Goal: Task Accomplishment & Management: Use online tool/utility

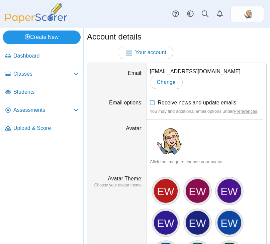
click at [39, 36] on link "Create New" at bounding box center [42, 36] width 78 height 13
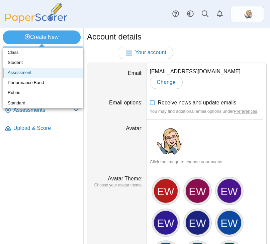
click at [31, 74] on link "Assessment" at bounding box center [43, 73] width 80 height 10
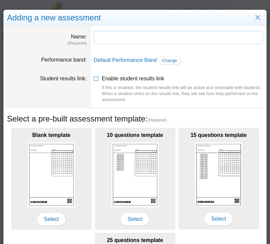
click at [129, 34] on input "Name" at bounding box center [178, 37] width 169 height 13
type input "**********"
click at [166, 62] on span "Change" at bounding box center [169, 60] width 15 height 5
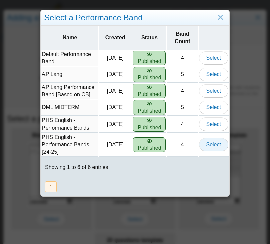
click at [212, 142] on span "Select" at bounding box center [213, 144] width 15 height 6
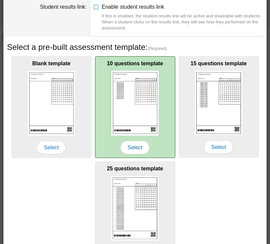
scroll to position [118, 0]
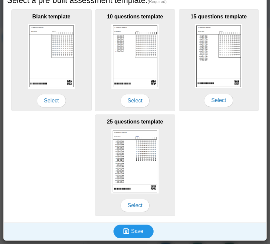
click at [142, 232] on span "Save" at bounding box center [137, 231] width 12 height 6
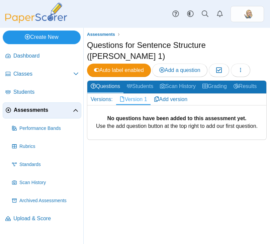
click at [59, 34] on link "Create New" at bounding box center [42, 36] width 78 height 13
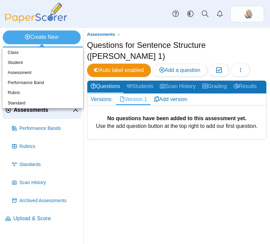
click at [164, 167] on div "Assessments Questions for Sentence Structure (EYNTAELA Ch. 1) Auto label enable…" at bounding box center [177, 136] width 186 height 216
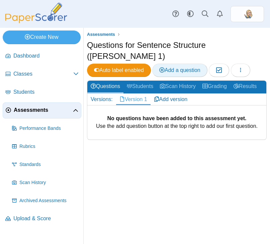
click at [192, 69] on span "Add a question" at bounding box center [179, 70] width 41 height 6
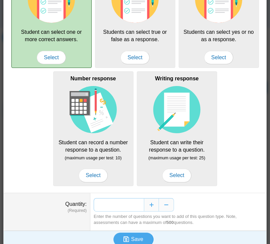
scroll to position [92, 0]
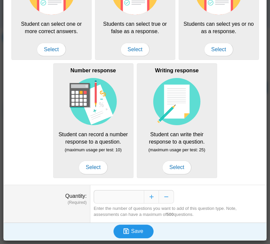
click at [134, 234] on span "Save" at bounding box center [137, 231] width 12 height 6
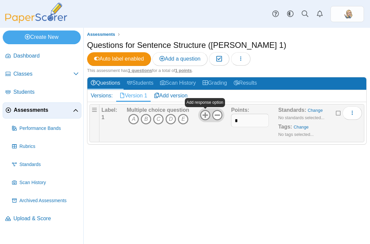
click at [205, 115] on use at bounding box center [205, 115] width 10 height 10
click at [270, 114] on icon "More options" at bounding box center [351, 112] width 5 height 5
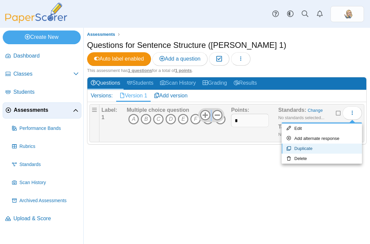
click at [270, 147] on link "Duplicate" at bounding box center [321, 148] width 80 height 10
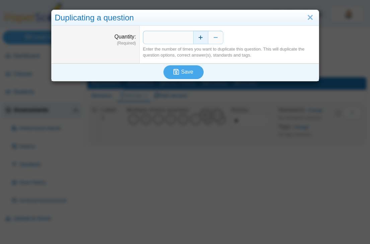
click at [198, 39] on button "Increase" at bounding box center [200, 37] width 15 height 13
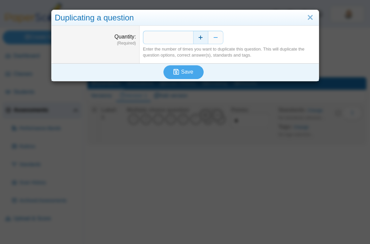
click at [198, 39] on button "Increase" at bounding box center [200, 37] width 15 height 13
type input "*"
click at [191, 72] on span "Save" at bounding box center [187, 72] width 12 height 6
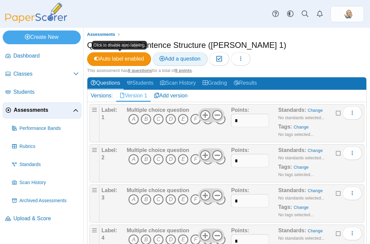
click at [165, 57] on icon at bounding box center [161, 58] width 5 height 5
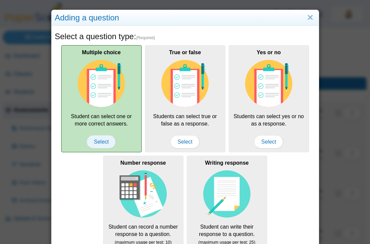
click at [102, 142] on span "Select" at bounding box center [101, 141] width 29 height 13
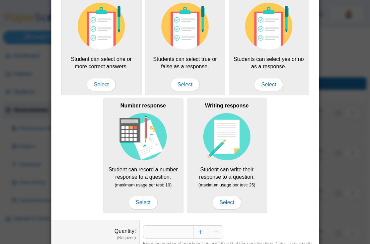
scroll to position [92, 0]
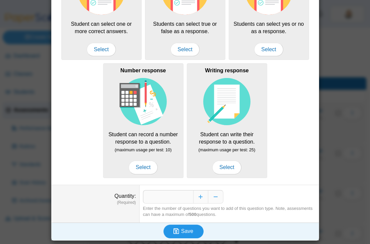
click at [191, 230] on span "Save" at bounding box center [187, 231] width 12 height 6
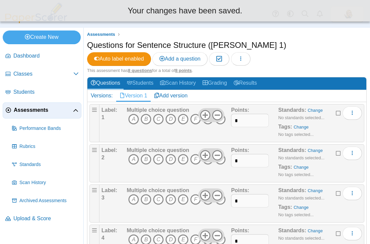
scroll to position [195, 0]
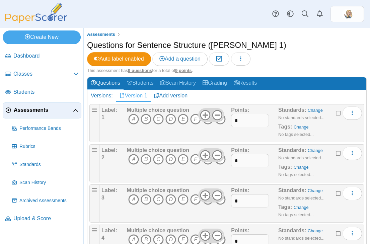
scroll to position [235, 0]
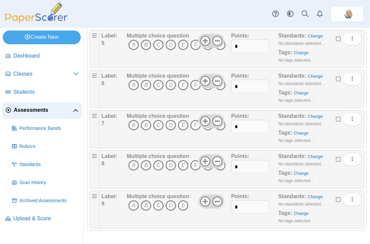
click at [215, 200] on icon at bounding box center [217, 201] width 11 height 11
click at [215, 200] on use at bounding box center [217, 201] width 10 height 10
click at [350, 196] on span "More options" at bounding box center [351, 199] width 5 height 6
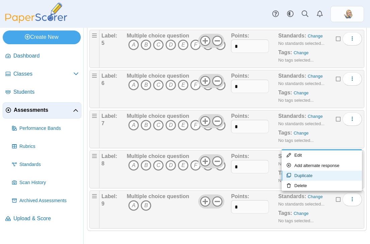
click at [326, 175] on link "Duplicate" at bounding box center [321, 176] width 80 height 10
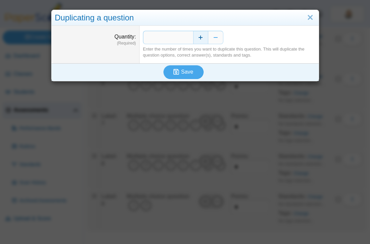
click at [199, 39] on button "Increase" at bounding box center [200, 37] width 15 height 13
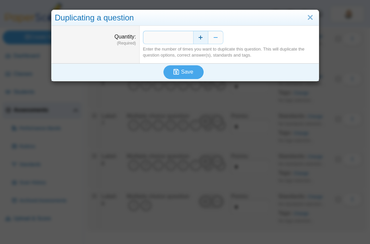
click at [199, 39] on button "Increase" at bounding box center [200, 37] width 15 height 13
type input "*"
click at [187, 70] on span "Save" at bounding box center [187, 72] width 12 height 6
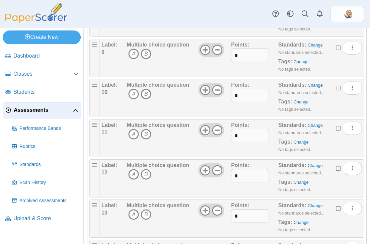
scroll to position [596, 0]
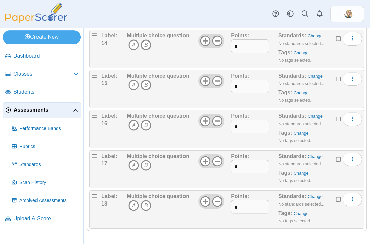
click at [180, 215] on div "Multiple choice question A B" at bounding box center [157, 209] width 63 height 33
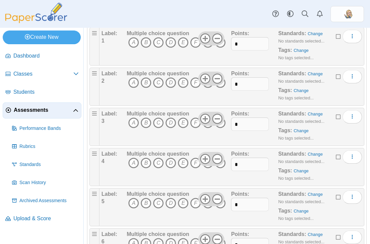
scroll to position [0, 0]
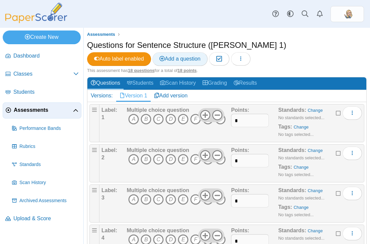
click at [184, 56] on span "Add a question" at bounding box center [179, 59] width 41 height 6
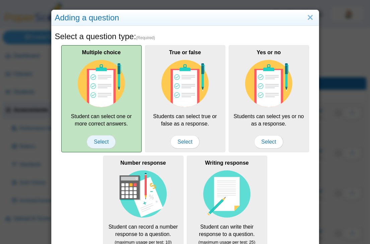
click at [97, 143] on span "Select" at bounding box center [101, 141] width 29 height 13
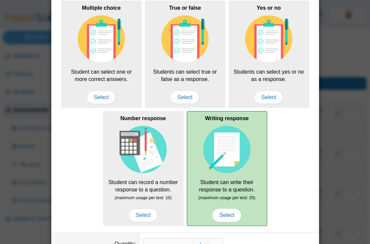
scroll to position [92, 0]
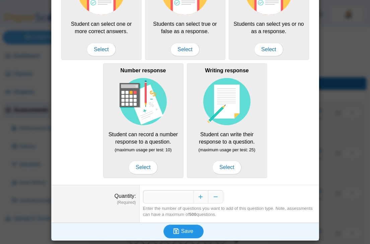
click at [186, 231] on span "Save" at bounding box center [187, 231] width 12 height 6
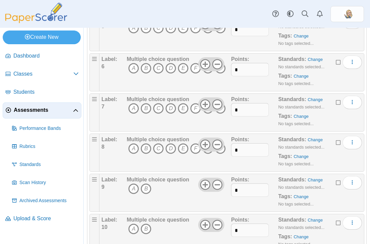
scroll to position [636, 0]
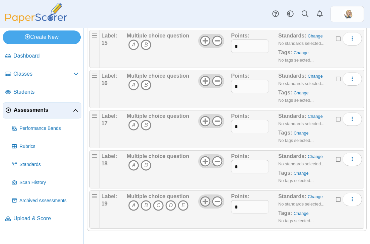
click at [203, 202] on icon at bounding box center [205, 201] width 11 height 11
click at [203, 204] on icon at bounding box center [205, 201] width 11 height 11
click at [347, 198] on button "More options" at bounding box center [351, 199] width 19 height 13
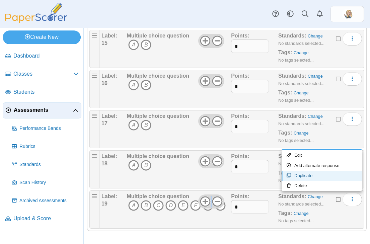
click at [314, 175] on link "Duplicate" at bounding box center [321, 176] width 80 height 10
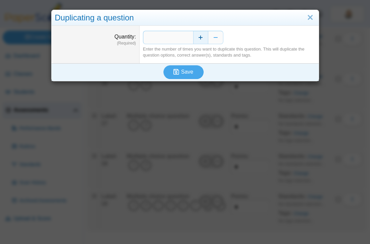
click at [197, 37] on button "Increase" at bounding box center [200, 37] width 15 height 13
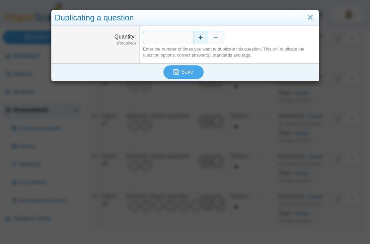
click at [197, 37] on button "Increase" at bounding box center [200, 37] width 15 height 13
type input "*"
click at [184, 72] on span "Save" at bounding box center [187, 72] width 12 height 6
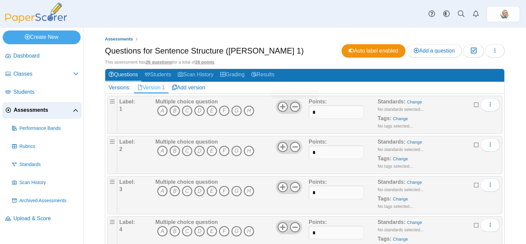
click at [298, 104] on icon at bounding box center [295, 106] width 11 height 11
click at [295, 145] on icon at bounding box center [295, 146] width 11 height 11
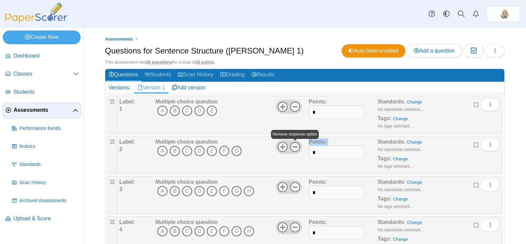
click at [295, 145] on icon at bounding box center [295, 146] width 11 height 11
click at [249, 191] on icon "H" at bounding box center [249, 191] width 11 height 11
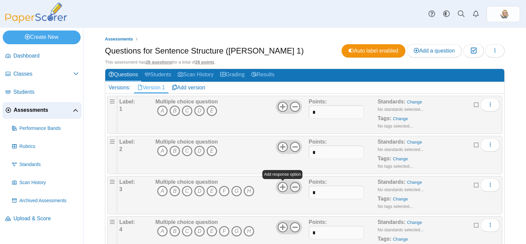
click at [293, 184] on icon at bounding box center [295, 187] width 11 height 11
click at [301, 225] on div at bounding box center [289, 227] width 26 height 14
click at [297, 226] on icon at bounding box center [295, 227] width 11 height 11
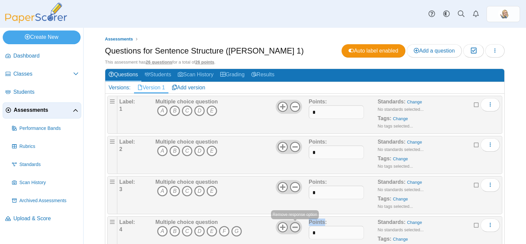
click at [297, 226] on icon at bounding box center [295, 227] width 11 height 11
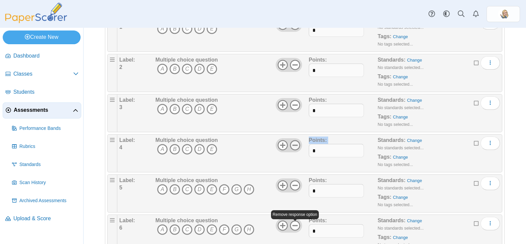
scroll to position [103, 0]
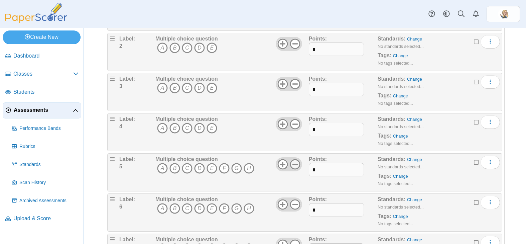
click at [297, 165] on use at bounding box center [295, 164] width 10 height 10
click at [299, 204] on icon at bounding box center [295, 204] width 11 height 11
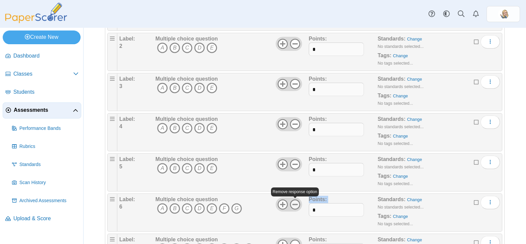
click at [299, 204] on icon at bounding box center [295, 204] width 11 height 11
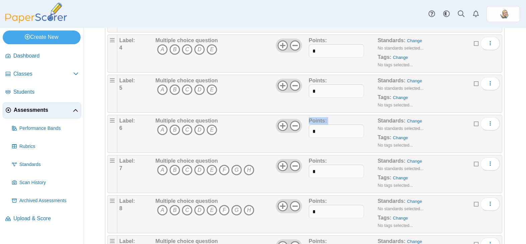
scroll to position [190, 0]
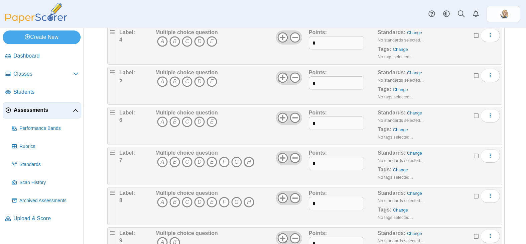
click at [293, 165] on div "Multiple choice question A B C D E F G H" at bounding box center [231, 165] width 155 height 33
click at [293, 162] on use at bounding box center [295, 158] width 10 height 10
click at [297, 197] on icon at bounding box center [295, 198] width 11 height 11
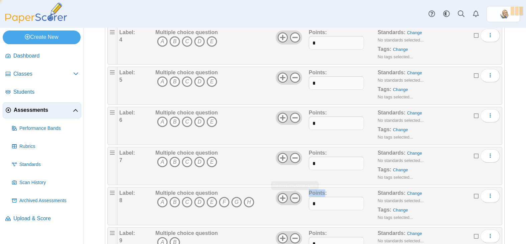
click at [297, 197] on icon at bounding box center [295, 198] width 11 height 11
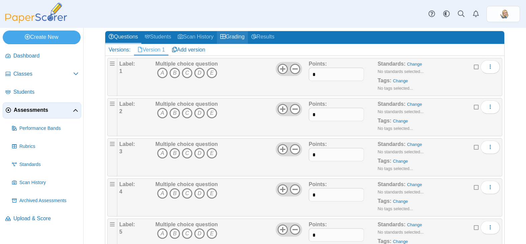
scroll to position [32, 0]
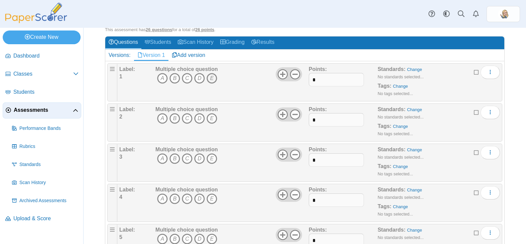
click at [214, 80] on icon "E" at bounding box center [212, 78] width 11 height 11
click at [176, 120] on icon "B" at bounding box center [175, 118] width 11 height 11
click at [212, 200] on icon "E" at bounding box center [212, 198] width 11 height 11
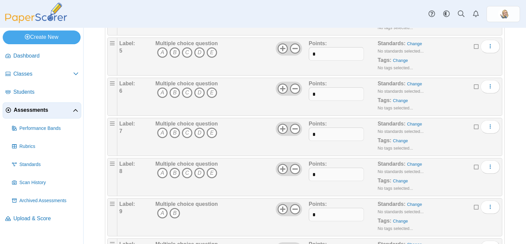
scroll to position [218, 0]
click at [186, 52] on icon "C" at bounding box center [187, 53] width 11 height 11
click at [161, 95] on icon "A" at bounding box center [162, 93] width 11 height 11
click at [177, 135] on icon "B" at bounding box center [175, 133] width 11 height 11
click at [212, 175] on icon "E" at bounding box center [212, 173] width 11 height 11
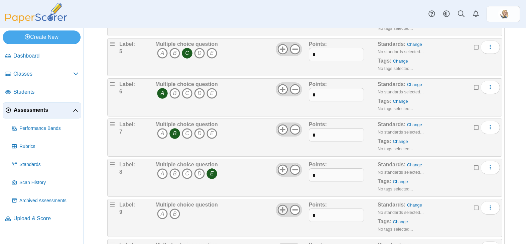
click at [285, 208] on icon at bounding box center [283, 209] width 11 height 11
click at [176, 214] on icon "B" at bounding box center [175, 213] width 11 height 11
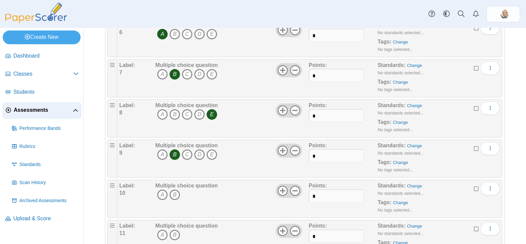
scroll to position [278, 0]
click at [284, 189] on use at bounding box center [283, 190] width 10 height 10
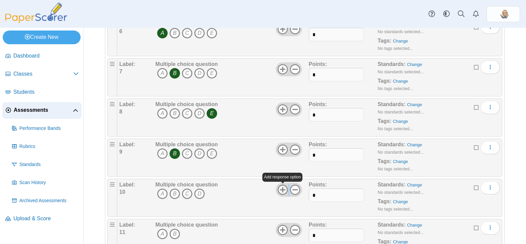
click at [284, 189] on use at bounding box center [283, 190] width 10 height 10
click at [162, 195] on icon "A" at bounding box center [162, 193] width 11 height 11
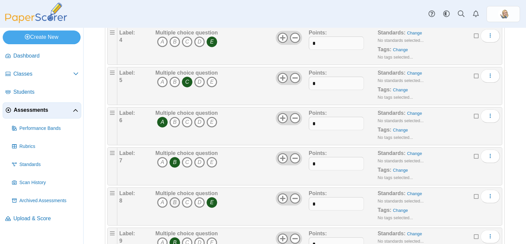
scroll to position [41, 0]
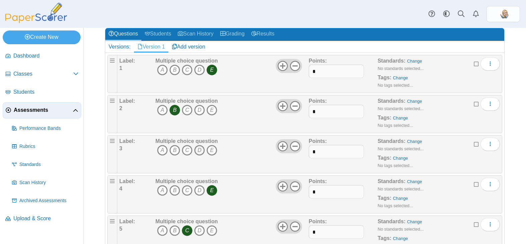
click at [201, 150] on icon "D" at bounding box center [199, 150] width 11 height 11
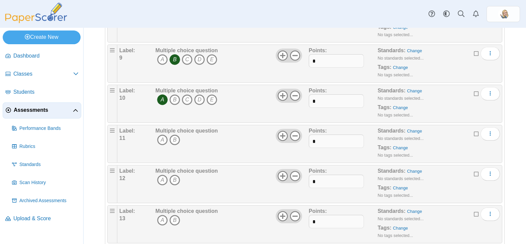
scroll to position [395, 0]
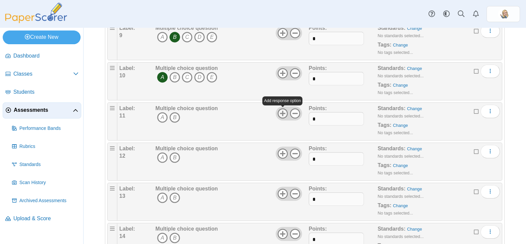
click at [284, 114] on icon at bounding box center [283, 113] width 11 height 11
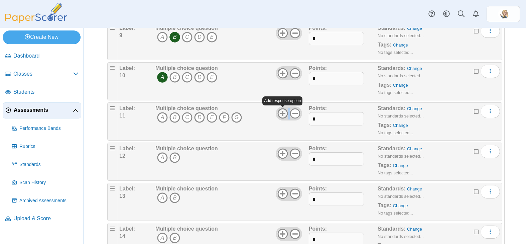
click at [284, 114] on icon at bounding box center [283, 113] width 11 height 11
click at [281, 153] on use at bounding box center [283, 153] width 10 height 10
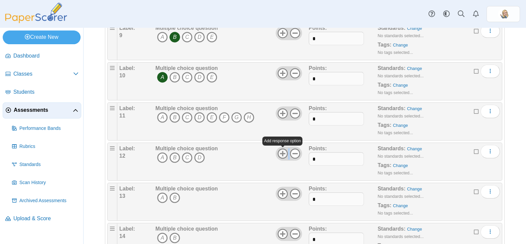
click at [281, 153] on use at bounding box center [283, 153] width 10 height 10
click at [285, 196] on icon at bounding box center [283, 193] width 11 height 11
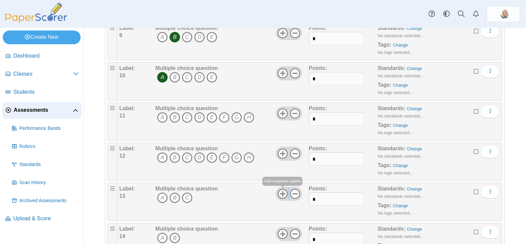
click at [285, 196] on icon at bounding box center [283, 193] width 11 height 11
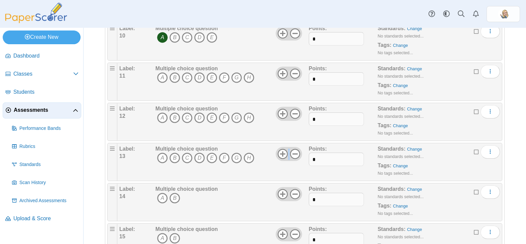
scroll to position [458, 0]
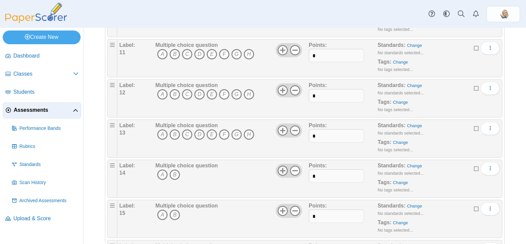
click at [282, 171] on icon at bounding box center [283, 170] width 11 height 11
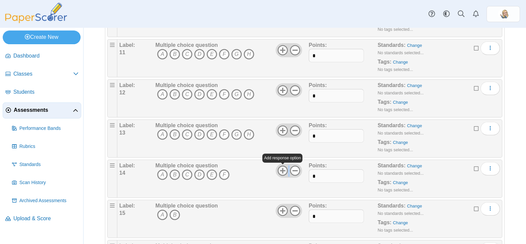
click at [282, 171] on icon at bounding box center [283, 170] width 11 height 11
click at [282, 210] on icon at bounding box center [283, 210] width 11 height 11
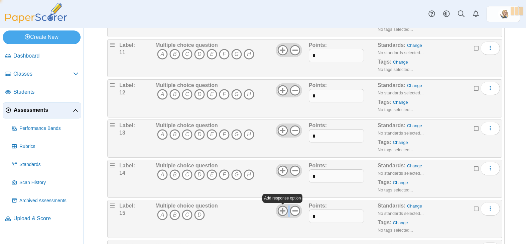
click at [282, 210] on icon at bounding box center [283, 210] width 11 height 11
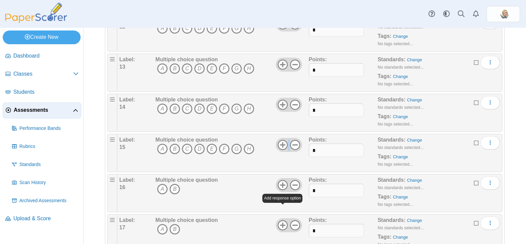
scroll to position [525, 0]
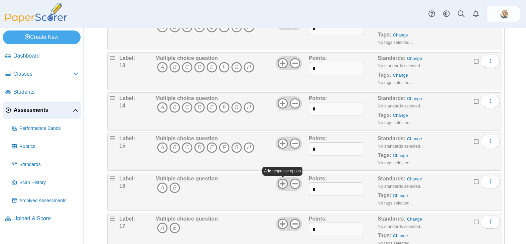
click at [282, 185] on icon at bounding box center [283, 183] width 11 height 11
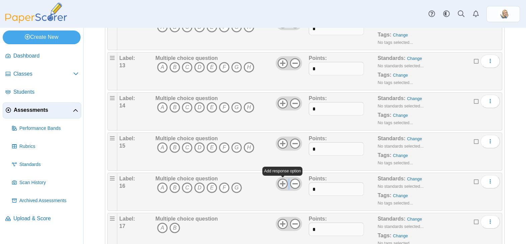
click at [282, 185] on icon at bounding box center [283, 183] width 11 height 11
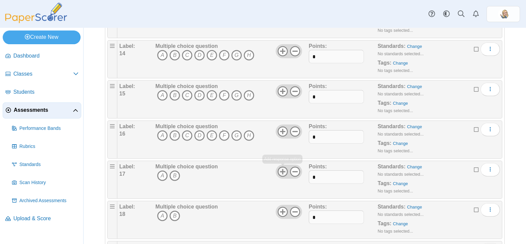
click at [285, 176] on use at bounding box center [283, 172] width 10 height 10
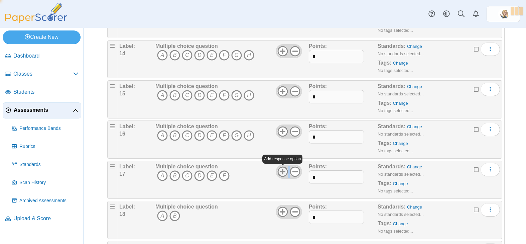
click at [285, 176] on use at bounding box center [283, 172] width 10 height 10
click at [284, 209] on icon at bounding box center [283, 211] width 11 height 11
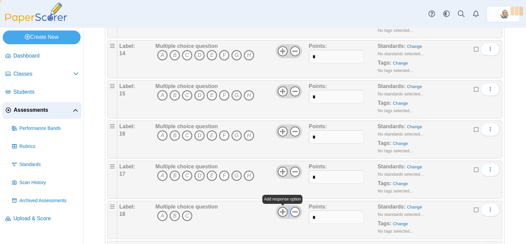
click at [284, 209] on icon at bounding box center [283, 211] width 11 height 11
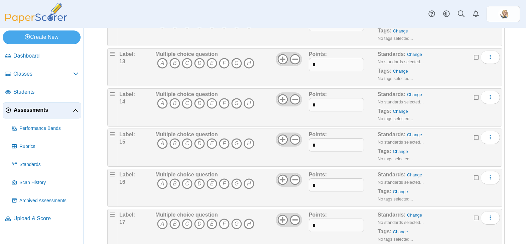
scroll to position [528, 0]
click at [160, 224] on icon "A" at bounding box center [162, 224] width 11 height 11
click at [176, 63] on icon "B" at bounding box center [175, 62] width 11 height 11
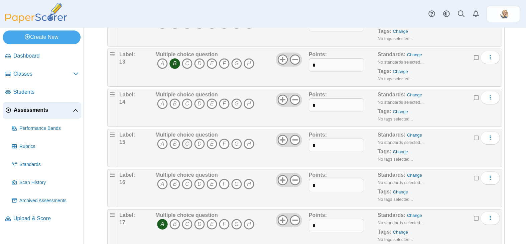
click at [190, 144] on icon "C" at bounding box center [187, 143] width 11 height 11
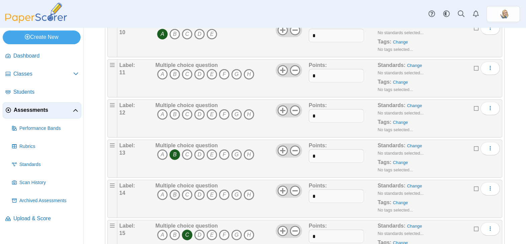
scroll to position [433, 0]
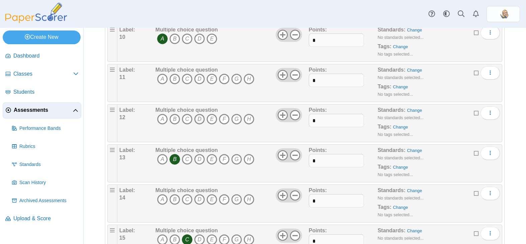
click at [200, 120] on icon "D" at bounding box center [199, 119] width 11 height 11
click at [212, 83] on icon "E" at bounding box center [212, 79] width 11 height 11
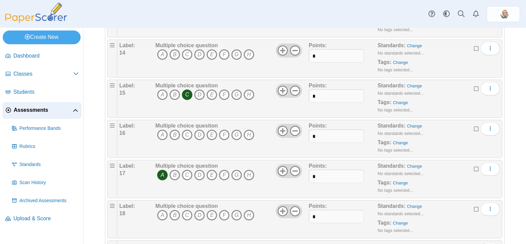
scroll to position [587, 0]
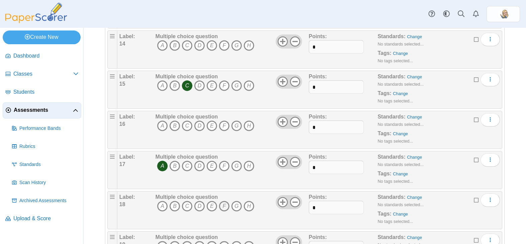
click at [221, 205] on icon "F" at bounding box center [224, 206] width 11 height 11
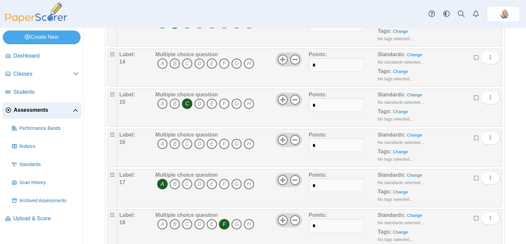
scroll to position [562, 0]
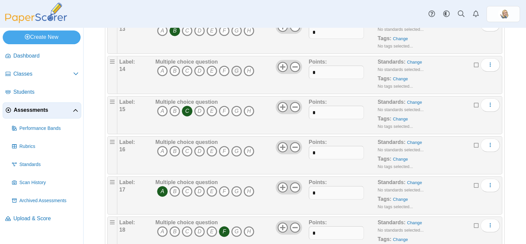
click at [237, 72] on icon "G" at bounding box center [236, 71] width 11 height 11
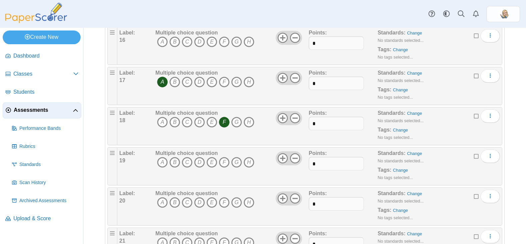
scroll to position [689, 0]
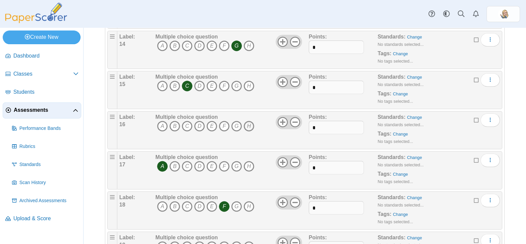
click at [248, 123] on icon "H" at bounding box center [249, 126] width 11 height 11
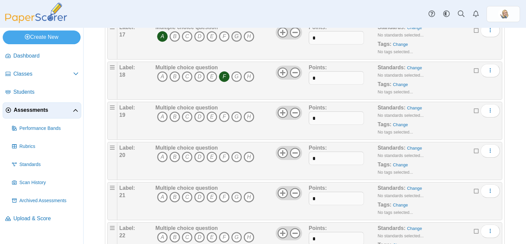
scroll to position [719, 0]
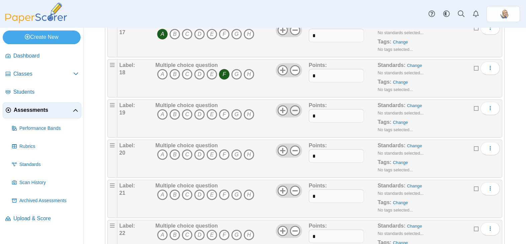
click at [295, 112] on icon at bounding box center [295, 110] width 11 height 11
click at [296, 111] on use at bounding box center [295, 110] width 10 height 10
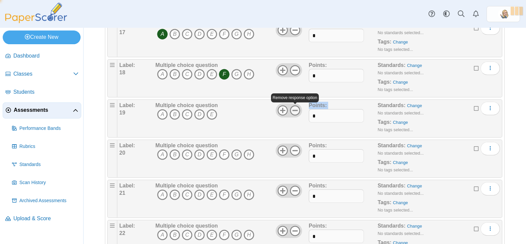
click at [296, 111] on use at bounding box center [295, 110] width 10 height 10
click at [297, 153] on icon at bounding box center [295, 150] width 11 height 11
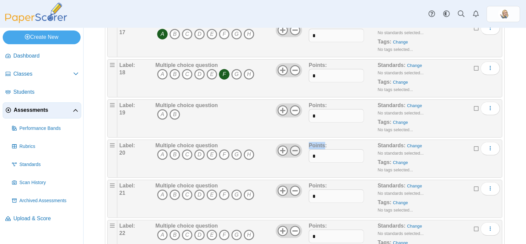
click at [297, 153] on icon at bounding box center [295, 150] width 11 height 11
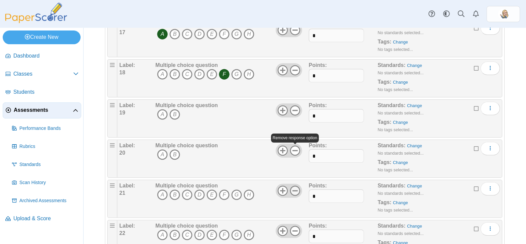
click at [297, 189] on icon at bounding box center [295, 190] width 11 height 11
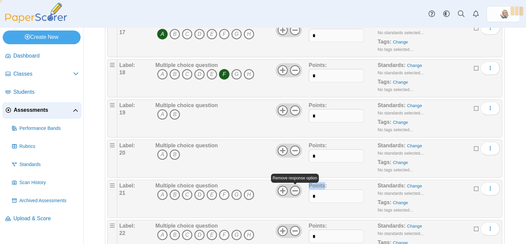
click at [297, 189] on icon at bounding box center [295, 190] width 11 height 11
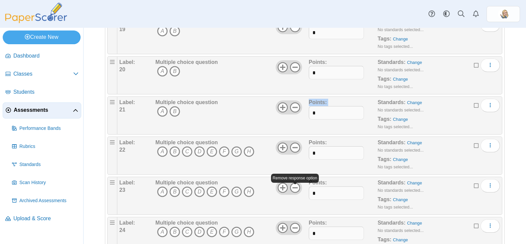
scroll to position [805, 0]
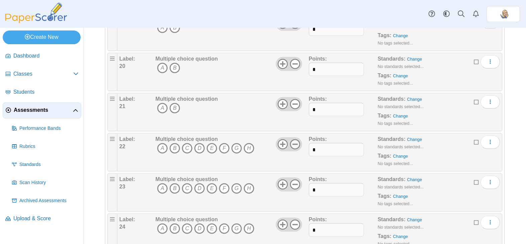
click at [296, 143] on use at bounding box center [295, 144] width 10 height 10
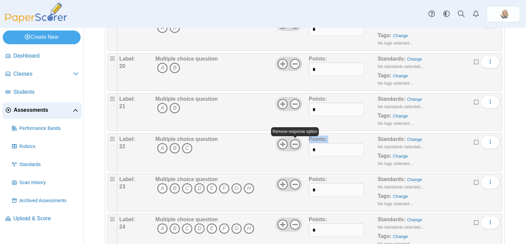
click at [296, 143] on use at bounding box center [295, 144] width 10 height 10
click at [298, 188] on use at bounding box center [295, 184] width 10 height 10
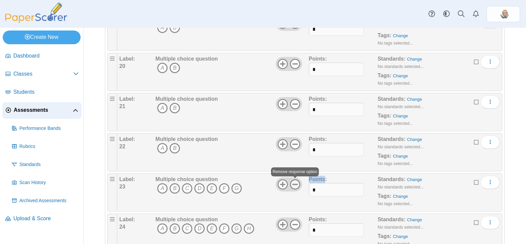
click at [298, 188] on use at bounding box center [295, 184] width 10 height 10
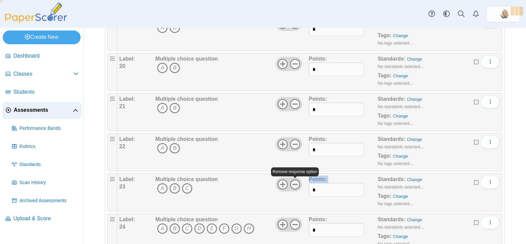
click at [298, 188] on use at bounding box center [295, 184] width 10 height 10
click at [283, 187] on icon at bounding box center [283, 184] width 11 height 11
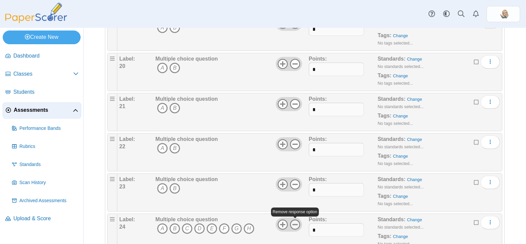
click at [294, 224] on use at bounding box center [295, 224] width 10 height 10
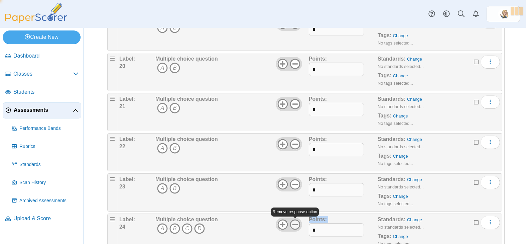
click at [294, 224] on use at bounding box center [295, 224] width 10 height 10
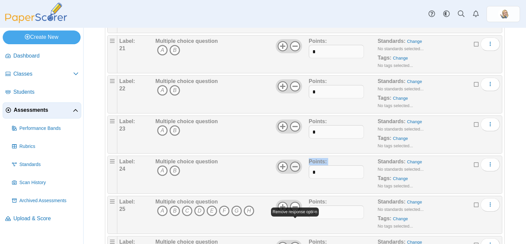
scroll to position [909, 0]
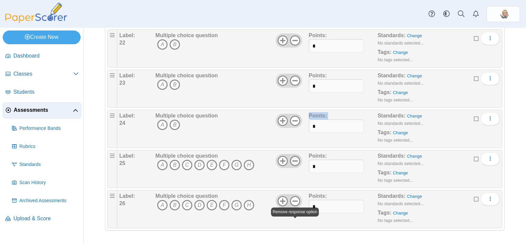
click at [295, 165] on icon at bounding box center [295, 161] width 11 height 11
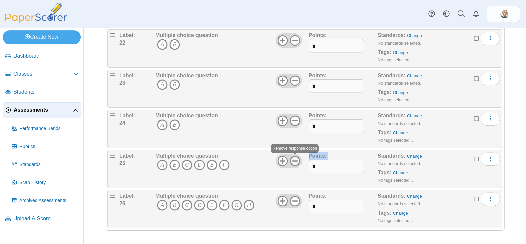
click at [295, 165] on icon at bounding box center [295, 161] width 11 height 11
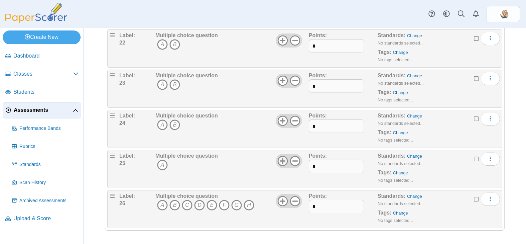
click at [284, 162] on icon at bounding box center [283, 161] width 11 height 11
click at [295, 202] on icon at bounding box center [295, 201] width 11 height 11
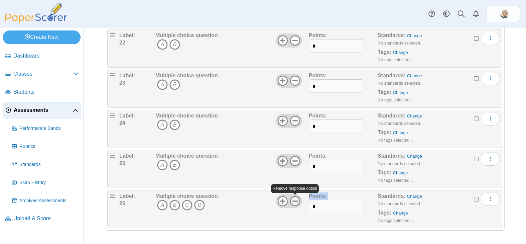
click at [295, 202] on icon at bounding box center [295, 201] width 11 height 11
click at [369, 197] on button "More options" at bounding box center [490, 198] width 19 height 13
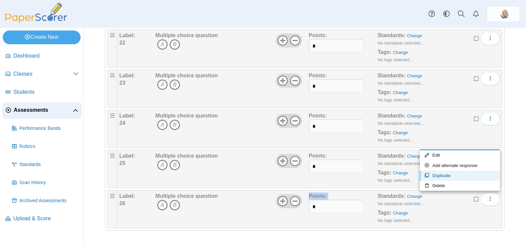
click at [369, 172] on link "Duplicate" at bounding box center [460, 176] width 80 height 10
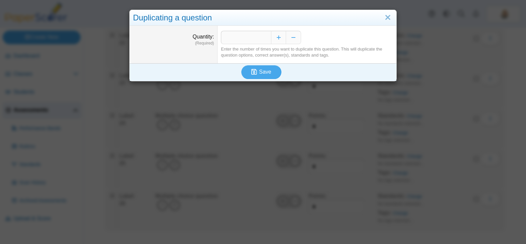
drag, startPoint x: 484, startPoint y: 194, endPoint x: 415, endPoint y: 115, distance: 104.8
click at [369, 184] on div "Duplicating a question Quantity (Required) * Enter the number of times you want…" at bounding box center [263, 122] width 526 height 244
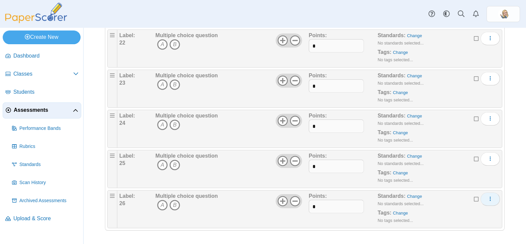
click at [369, 203] on button "More options" at bounding box center [490, 198] width 19 height 13
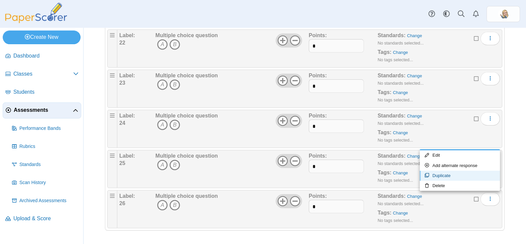
click at [369, 174] on link "Duplicate" at bounding box center [460, 176] width 80 height 10
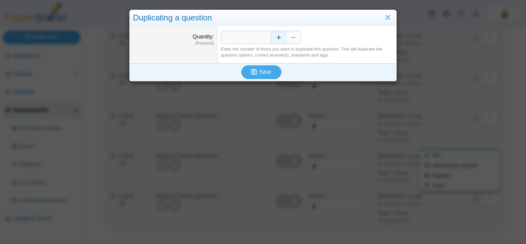
click at [279, 39] on button "Increase" at bounding box center [278, 37] width 15 height 13
type input "*"
click at [265, 67] on button "Save" at bounding box center [261, 71] width 40 height 13
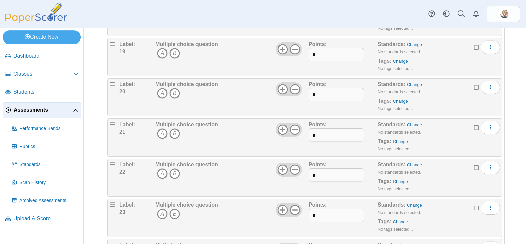
scroll to position [762, 0]
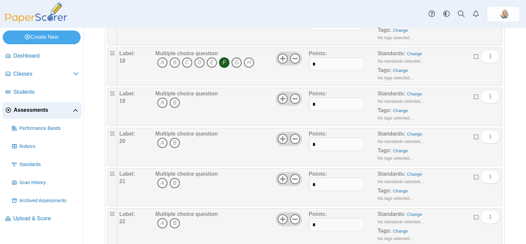
scroll to position [737, 0]
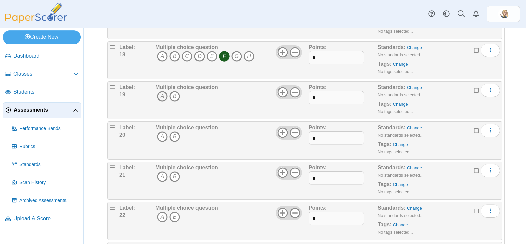
click at [160, 97] on icon "A" at bounding box center [162, 96] width 11 height 11
click at [176, 137] on icon "B" at bounding box center [175, 136] width 11 height 11
click at [163, 178] on icon "A" at bounding box center [162, 176] width 11 height 11
click at [161, 218] on icon "A" at bounding box center [162, 216] width 11 height 11
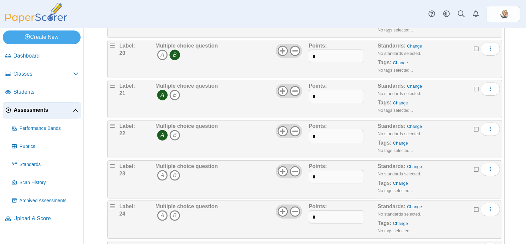
scroll to position [929, 0]
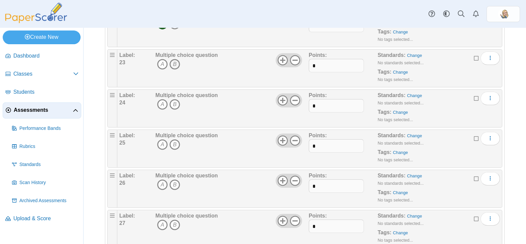
click at [176, 65] on icon "B" at bounding box center [175, 64] width 11 height 11
click at [177, 104] on icon "B" at bounding box center [175, 104] width 11 height 11
click at [177, 147] on icon "B" at bounding box center [175, 144] width 11 height 11
click at [172, 186] on icon "B" at bounding box center [175, 184] width 11 height 11
click at [163, 225] on icon "A" at bounding box center [162, 224] width 11 height 11
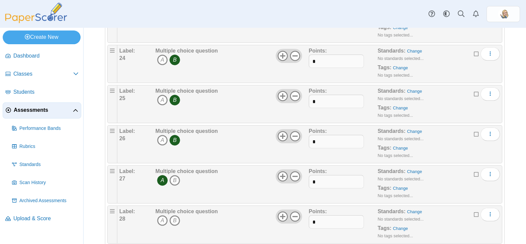
scroll to position [989, 0]
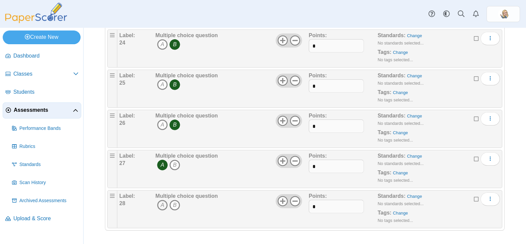
click at [165, 208] on icon "A" at bounding box center [162, 205] width 11 height 11
click at [493, 200] on icon "More options" at bounding box center [490, 198] width 5 height 5
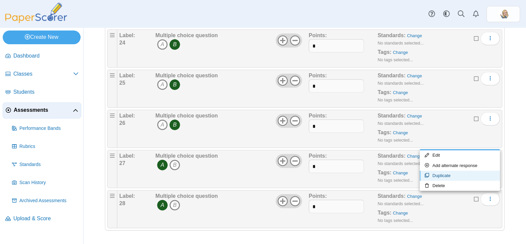
click at [455, 174] on link "Duplicate" at bounding box center [460, 176] width 80 height 10
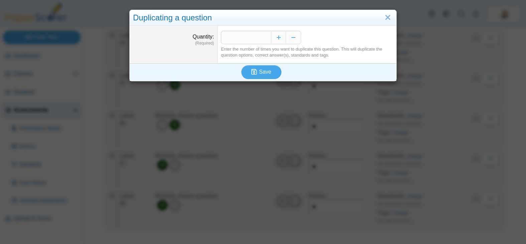
click at [256, 82] on div "Duplicating a question Quantity (Required) * Enter the number of times you want…" at bounding box center [263, 122] width 526 height 244
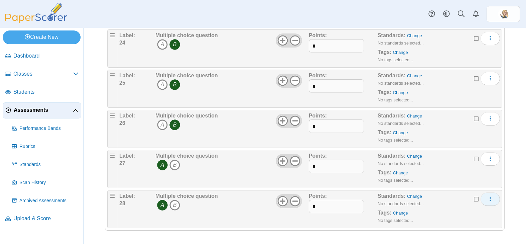
click at [487, 198] on button "More options" at bounding box center [490, 198] width 19 height 13
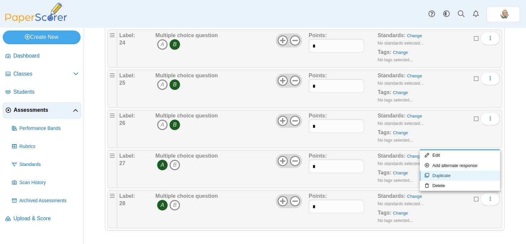
click at [445, 171] on link "Duplicate" at bounding box center [460, 176] width 80 height 10
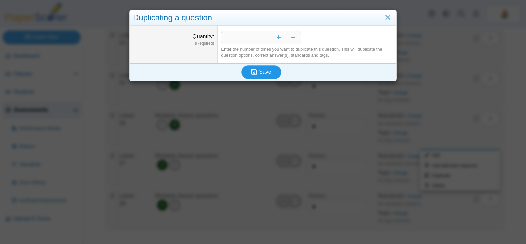
click at [261, 72] on span "Save" at bounding box center [265, 72] width 12 height 6
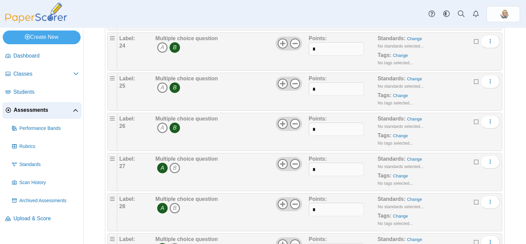
scroll to position [1029, 0]
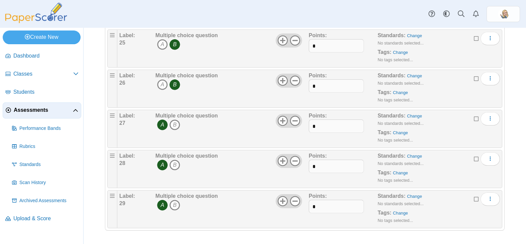
click at [163, 205] on icon "A" at bounding box center [162, 205] width 11 height 11
click at [493, 198] on button "More options" at bounding box center [490, 198] width 19 height 13
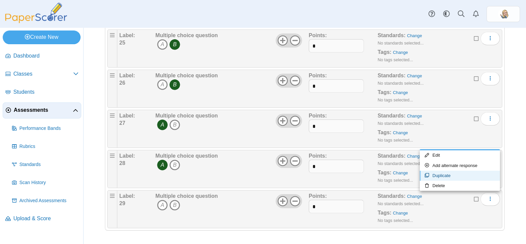
click at [450, 174] on link "Duplicate" at bounding box center [460, 176] width 80 height 10
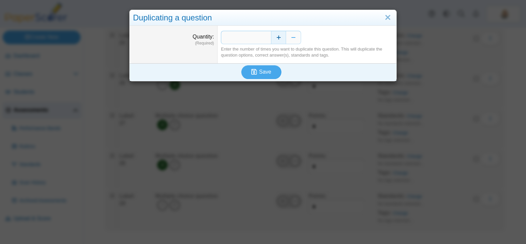
click at [279, 34] on button "Increase" at bounding box center [278, 37] width 15 height 13
type input "*"
click at [268, 73] on span "Save" at bounding box center [265, 72] width 12 height 6
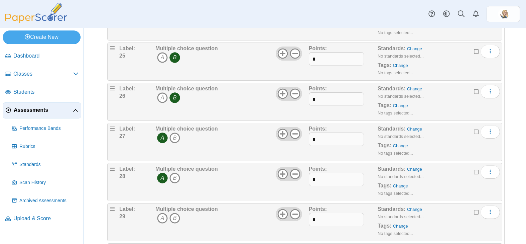
scroll to position [1190, 0]
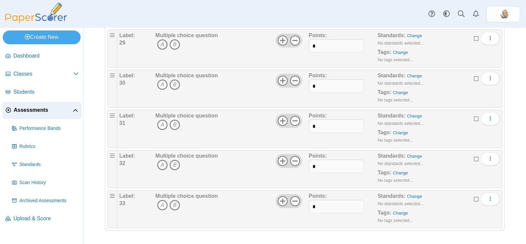
click at [164, 48] on icon "A" at bounding box center [162, 44] width 11 height 11
click at [164, 84] on icon "A" at bounding box center [162, 84] width 11 height 11
click at [172, 125] on icon "B" at bounding box center [175, 124] width 11 height 11
click at [162, 167] on icon "A" at bounding box center [162, 165] width 11 height 11
click at [174, 206] on icon "B" at bounding box center [175, 205] width 11 height 11
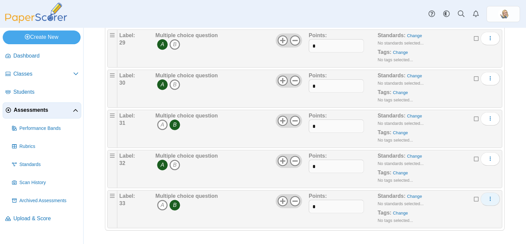
click at [491, 202] on button "More options" at bounding box center [490, 198] width 19 height 13
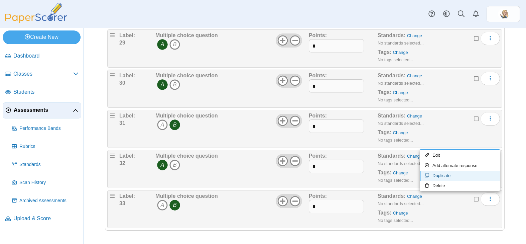
click at [460, 176] on link "Duplicate" at bounding box center [460, 176] width 80 height 10
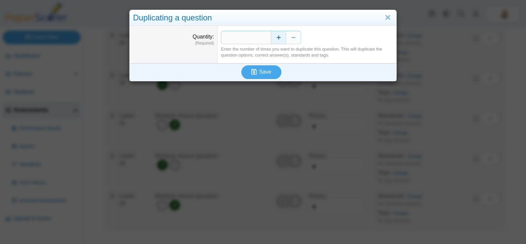
click at [277, 38] on button "Increase" at bounding box center [278, 37] width 15 height 13
type input "*"
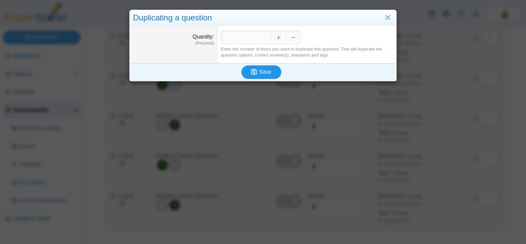
drag, startPoint x: 263, startPoint y: 75, endPoint x: 264, endPoint y: 71, distance: 4.1
click at [264, 71] on span "Save" at bounding box center [265, 72] width 12 height 6
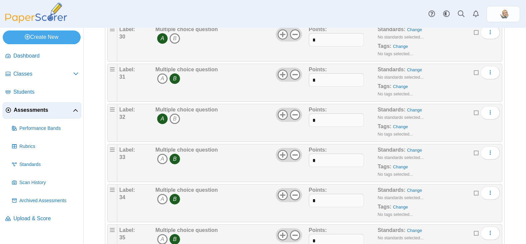
scroll to position [1236, 0]
click at [175, 201] on icon "B" at bounding box center [175, 198] width 11 height 11
click at [177, 240] on icon "B" at bounding box center [175, 238] width 11 height 11
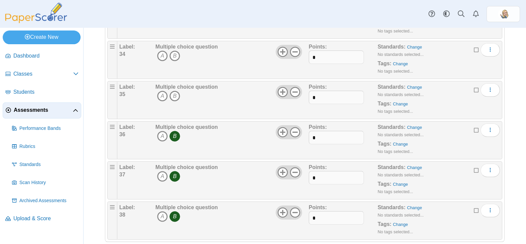
click at [174, 134] on icon "B" at bounding box center [175, 136] width 11 height 11
click at [176, 179] on icon "B" at bounding box center [175, 176] width 11 height 11
click at [176, 215] on icon "B" at bounding box center [175, 216] width 11 height 11
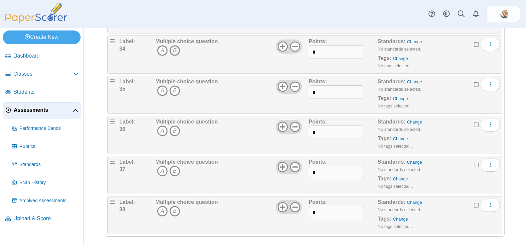
click at [177, 54] on icon "B" at bounding box center [175, 50] width 11 height 11
click at [159, 93] on icon "A" at bounding box center [162, 90] width 11 height 11
click at [175, 128] on icon "B" at bounding box center [175, 130] width 11 height 11
click at [176, 172] on icon "B" at bounding box center [175, 171] width 11 height 11
click at [165, 209] on icon "A" at bounding box center [162, 211] width 11 height 11
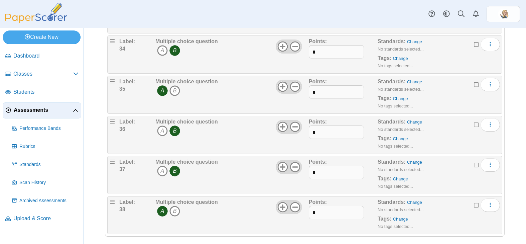
scroll to position [1391, 0]
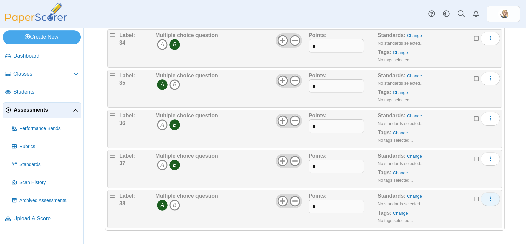
click at [491, 200] on use "More options" at bounding box center [490, 199] width 1 height 4
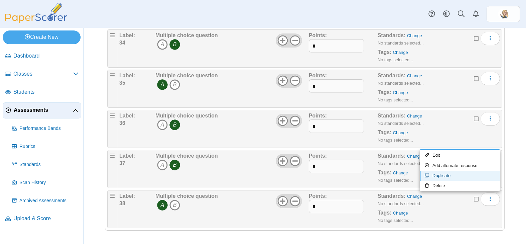
click at [443, 178] on link "Duplicate" at bounding box center [460, 176] width 80 height 10
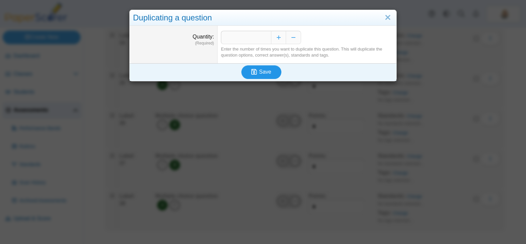
click at [265, 71] on span "Save" at bounding box center [265, 72] width 12 height 6
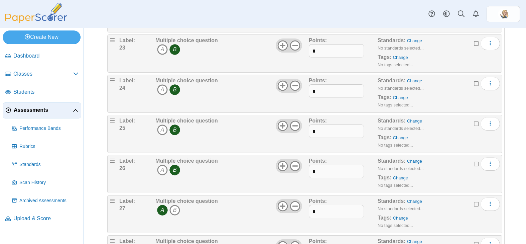
scroll to position [1431, 0]
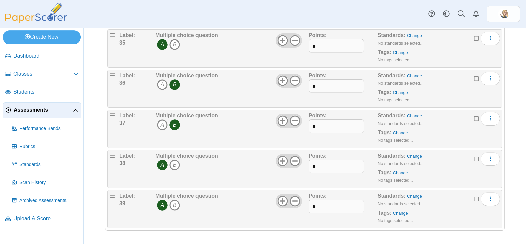
click at [164, 206] on icon "A" at bounding box center [162, 205] width 11 height 11
click at [283, 202] on use at bounding box center [283, 201] width 10 height 10
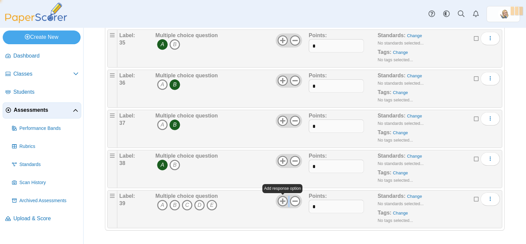
click at [283, 202] on use at bounding box center [283, 201] width 10 height 10
click at [200, 205] on icon "D" at bounding box center [199, 205] width 11 height 11
click at [199, 207] on icon "D" at bounding box center [199, 205] width 11 height 11
click at [481, 199] on button "More options" at bounding box center [490, 198] width 19 height 13
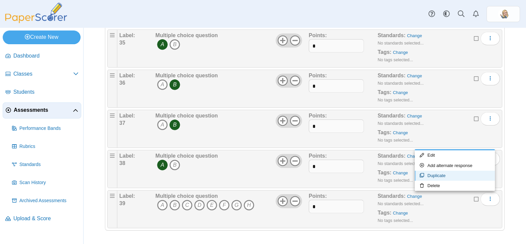
click at [463, 172] on link "Duplicate" at bounding box center [455, 176] width 80 height 10
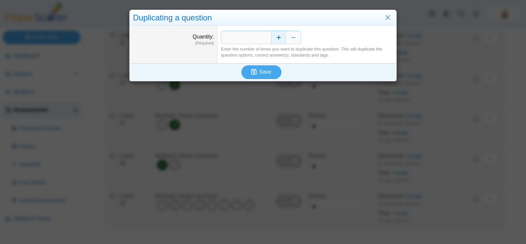
click at [281, 34] on button "Increase" at bounding box center [278, 37] width 15 height 13
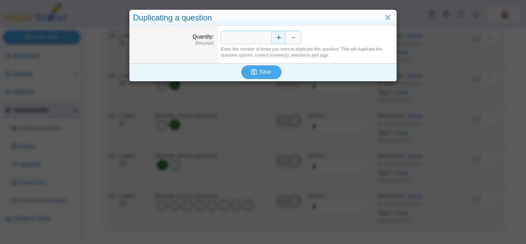
click at [279, 34] on button "Increase" at bounding box center [278, 37] width 15 height 13
type input "*"
click at [259, 70] on span "Save" at bounding box center [265, 72] width 12 height 6
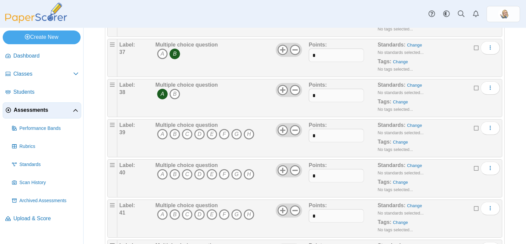
scroll to position [1497, 0]
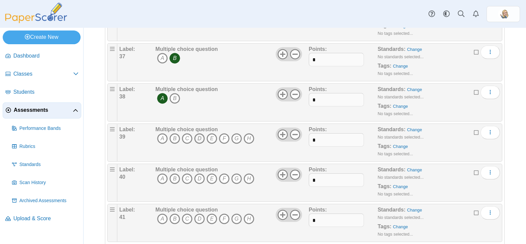
click at [196, 137] on icon "D" at bounding box center [199, 138] width 11 height 11
click at [237, 176] on icon "G" at bounding box center [236, 178] width 11 height 11
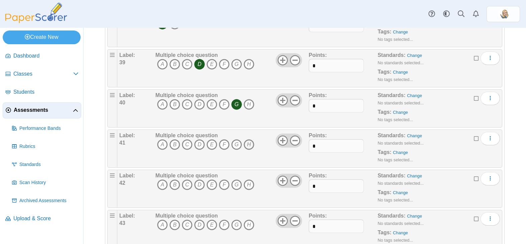
click at [245, 146] on icon "H" at bounding box center [249, 144] width 11 height 11
click at [172, 184] on icon "B" at bounding box center [175, 184] width 11 height 11
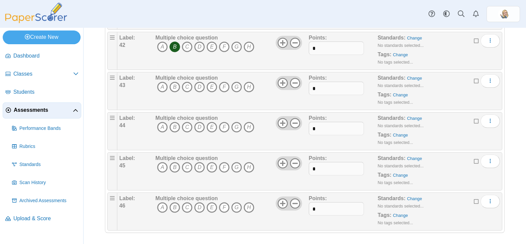
scroll to position [1712, 0]
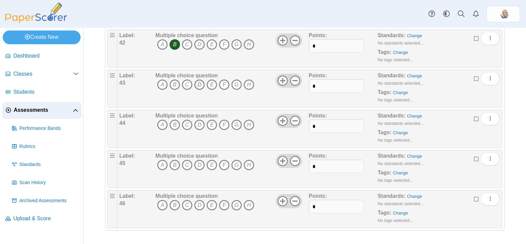
click at [201, 83] on icon "D" at bounding box center [199, 84] width 11 height 11
click at [221, 84] on icon "F" at bounding box center [224, 84] width 11 height 11
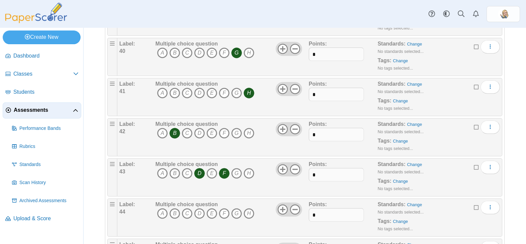
scroll to position [1624, 0]
click at [199, 172] on icon "D" at bounding box center [199, 172] width 11 height 11
click at [257, 14] on div "Dashboard Classes Archived classes Students Assessments" at bounding box center [263, 14] width 526 height 28
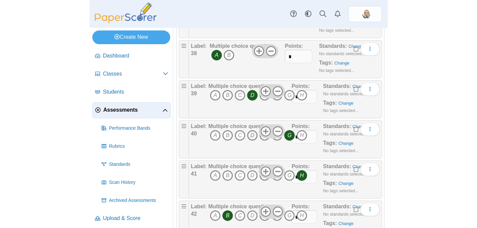
scroll to position [1549, 0]
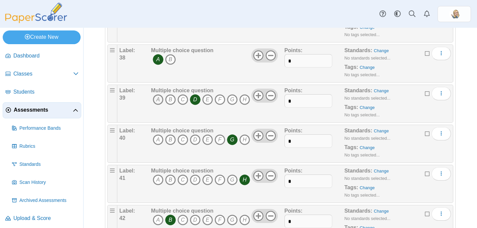
click at [163, 98] on icon "A" at bounding box center [158, 99] width 11 height 11
click at [157, 103] on icon "A" at bounding box center [158, 99] width 11 height 11
click at [168, 102] on icon "B" at bounding box center [170, 99] width 11 height 11
click at [196, 102] on icon "D" at bounding box center [195, 99] width 11 height 11
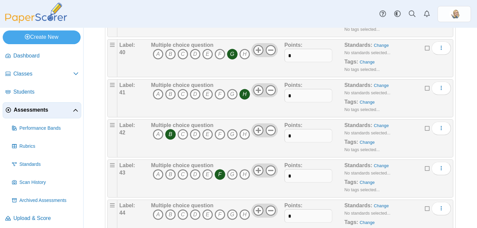
scroll to position [1635, 0]
click at [228, 59] on icon "G" at bounding box center [232, 54] width 11 height 11
click at [230, 56] on icon "G" at bounding box center [232, 54] width 11 height 11
click at [243, 95] on icon "H" at bounding box center [244, 94] width 11 height 11
click at [169, 132] on icon "B" at bounding box center [170, 134] width 11 height 11
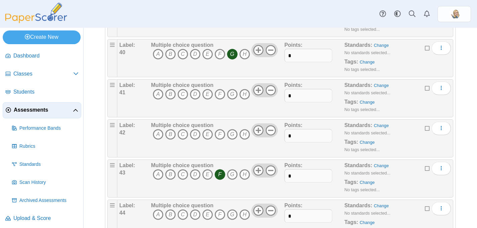
click at [220, 174] on icon "F" at bounding box center [220, 174] width 11 height 11
click at [212, 93] on icon "E" at bounding box center [207, 94] width 11 height 11
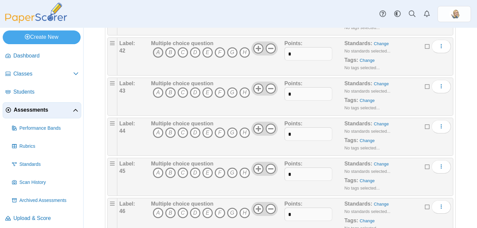
click at [160, 51] on icon "A" at bounding box center [158, 52] width 11 height 11
click at [243, 93] on icon "H" at bounding box center [244, 92] width 11 height 11
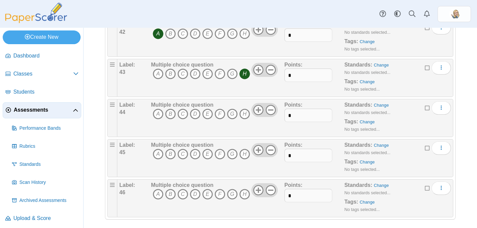
scroll to position [1740, 0]
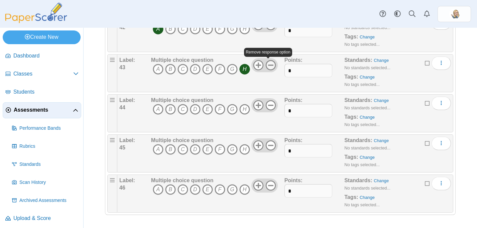
click at [266, 67] on use at bounding box center [271, 65] width 10 height 10
click at [439, 63] on icon "More options" at bounding box center [441, 62] width 5 height 5
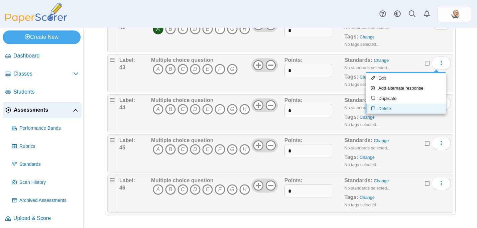
click at [410, 108] on link "Delete" at bounding box center [406, 109] width 80 height 10
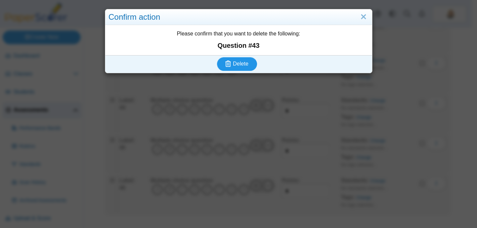
click at [234, 65] on span "Delete" at bounding box center [240, 64] width 15 height 6
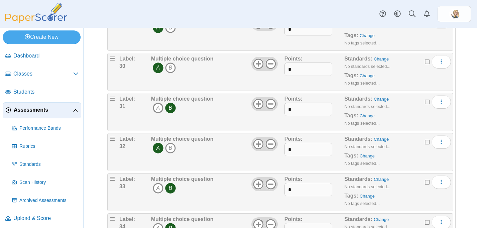
scroll to position [1700, 0]
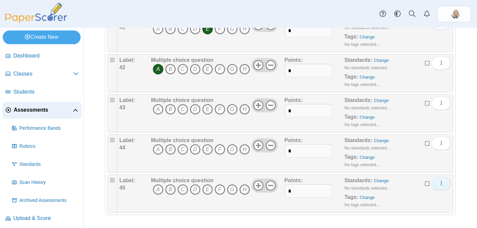
click at [439, 181] on icon "More options" at bounding box center [441, 183] width 5 height 5
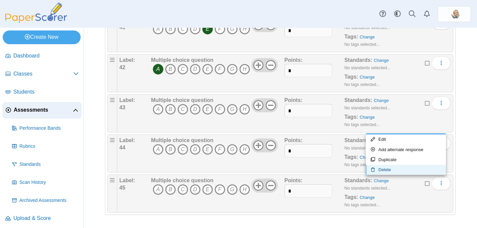
click at [415, 168] on link "Delete" at bounding box center [406, 170] width 80 height 10
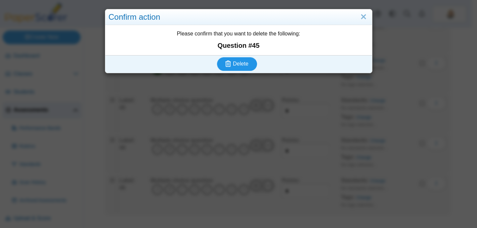
click at [241, 64] on span "Delete" at bounding box center [240, 64] width 15 height 6
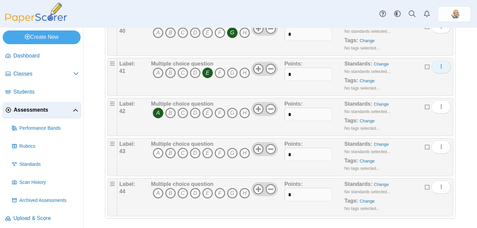
scroll to position [1660, 0]
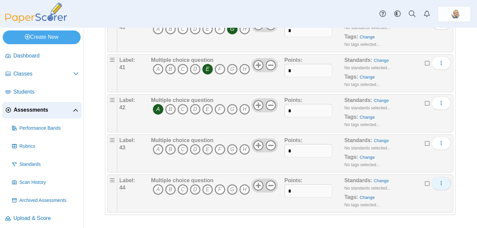
click at [433, 183] on button "More options" at bounding box center [441, 183] width 19 height 13
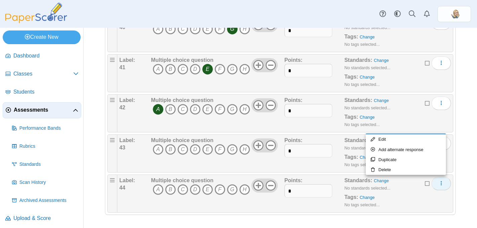
click at [442, 183] on button "More options" at bounding box center [441, 183] width 19 height 13
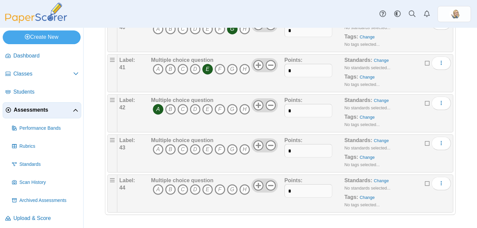
click at [425, 184] on icon at bounding box center [427, 182] width 5 height 5
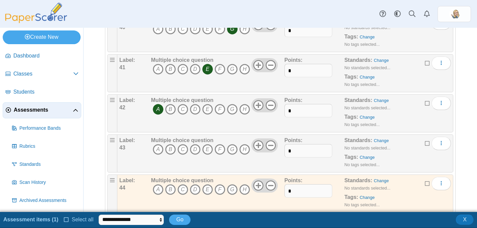
click at [425, 141] on icon at bounding box center [427, 142] width 5 height 5
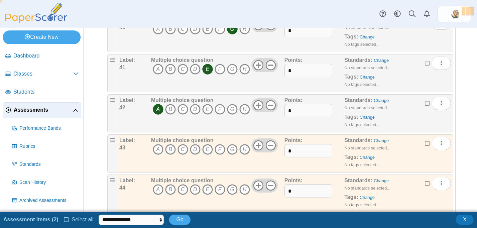
click at [425, 103] on icon at bounding box center [427, 102] width 5 height 5
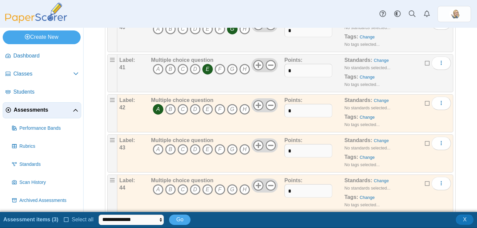
click at [418, 64] on div "Standards: Change No standards selected... Tags: Change No tags selected..." at bounding box center [389, 73] width 90 height 33
click at [425, 62] on icon at bounding box center [427, 62] width 5 height 5
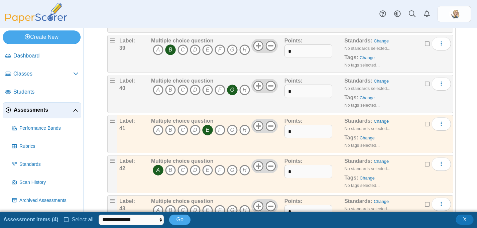
scroll to position [1554, 0]
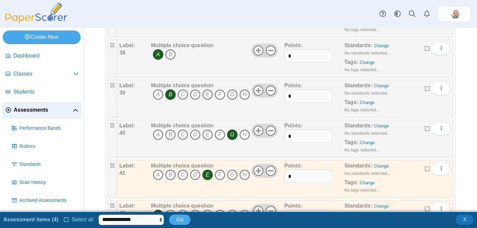
click at [425, 90] on icon at bounding box center [427, 87] width 5 height 5
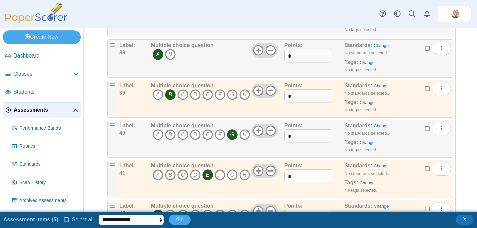
click at [425, 129] on icon at bounding box center [427, 127] width 5 height 5
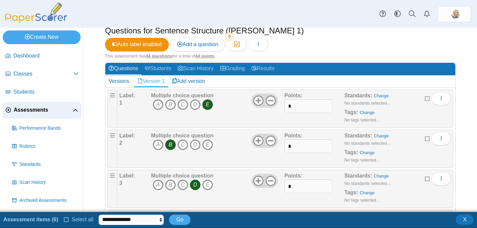
scroll to position [0, 0]
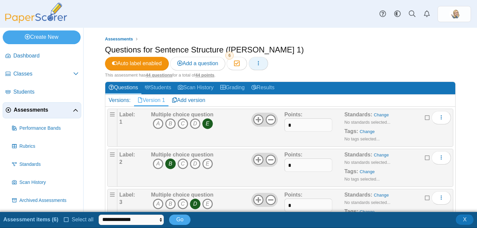
click at [260, 66] on icon "button" at bounding box center [258, 63] width 5 height 5
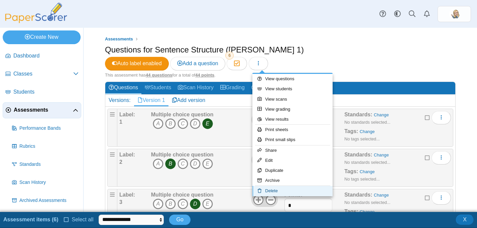
click at [284, 190] on link "Delete" at bounding box center [293, 191] width 80 height 10
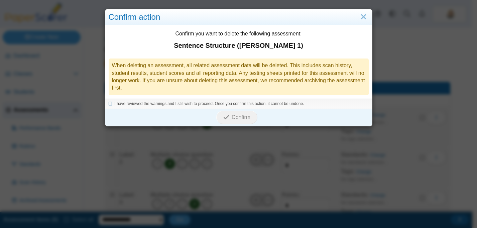
click at [206, 105] on span "I have reviewed the warnings and I still wish to proceed. Once you confirm this…" at bounding box center [210, 103] width 190 height 5
drag, startPoint x: 228, startPoint y: 117, endPoint x: 384, endPoint y: -1, distance: 195.3
click at [384, 0] on html "Dashboard Classes Archived classes Students" at bounding box center [236, 114] width 472 height 228
click at [359, 19] on link "Close" at bounding box center [364, 16] width 10 height 11
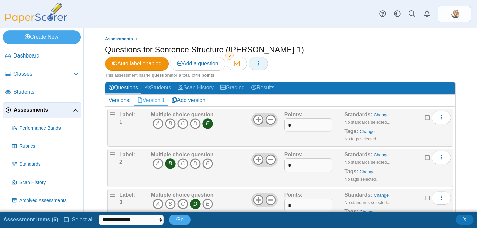
click at [261, 62] on icon "button" at bounding box center [258, 63] width 5 height 5
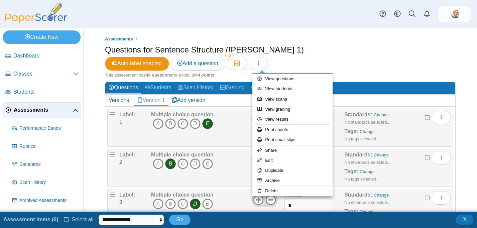
click at [389, 77] on div "This assessment has 44 questions for a total of 44 points ." at bounding box center [280, 75] width 351 height 6
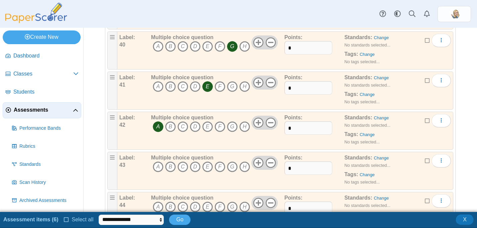
scroll to position [1443, 0]
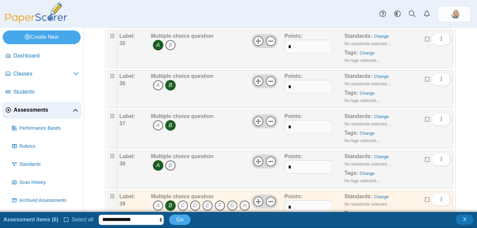
click at [118, 221] on select "**********" at bounding box center [131, 220] width 65 height 10
select select "******"
click at [99, 215] on select "**********" at bounding box center [131, 220] width 65 height 10
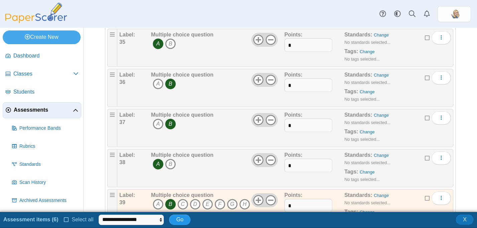
click at [184, 223] on button "Go" at bounding box center [179, 220] width 21 height 10
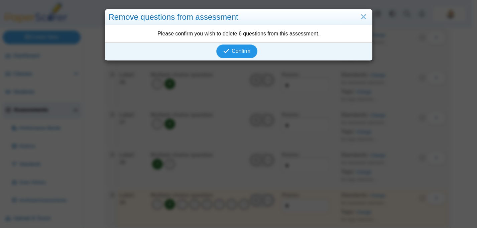
click at [243, 51] on span "Confirm" at bounding box center [241, 51] width 19 height 6
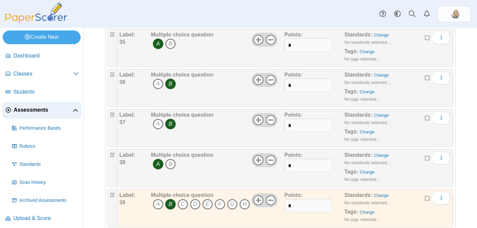
scroll to position [1189, 0]
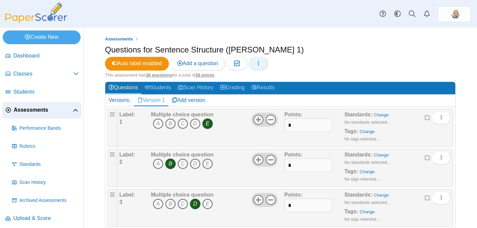
click at [261, 64] on icon "button" at bounding box center [258, 63] width 5 height 5
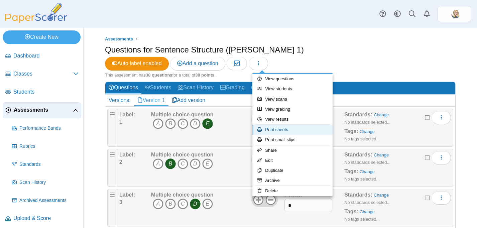
click at [277, 129] on link "Print sheets" at bounding box center [293, 130] width 80 height 10
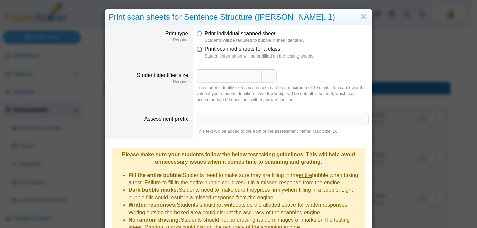
click at [241, 51] on span "Print scanned sheets for a class" at bounding box center [243, 49] width 76 height 6
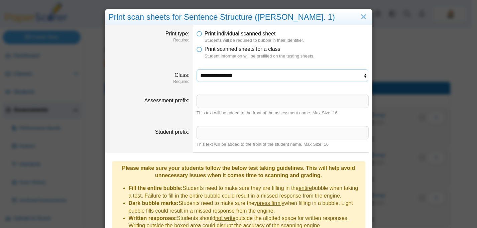
click at [249, 78] on select "**********" at bounding box center [283, 75] width 172 height 13
select select "**********"
click at [197, 69] on select "**********" at bounding box center [283, 75] width 172 height 13
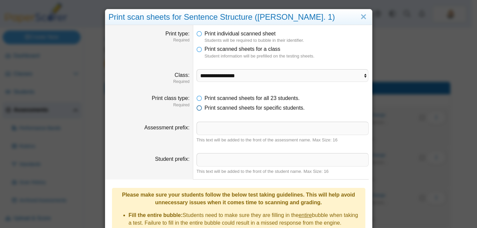
click at [248, 109] on span "Print scanned sheets for specific students." at bounding box center [255, 108] width 100 height 6
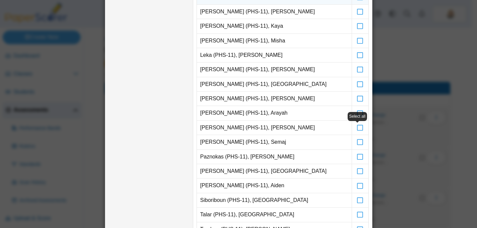
scroll to position [222, 0]
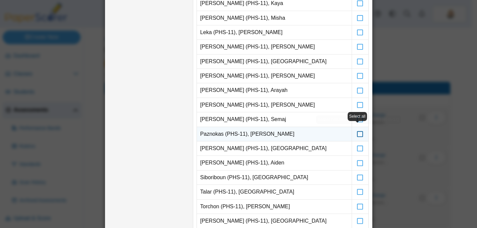
click at [357, 134] on icon at bounding box center [360, 131] width 7 height 6
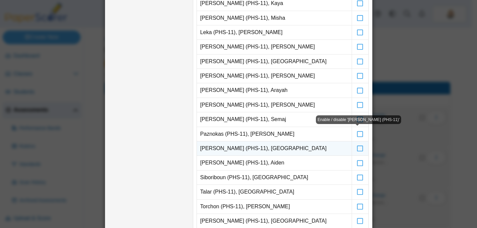
scroll to position [464, 0]
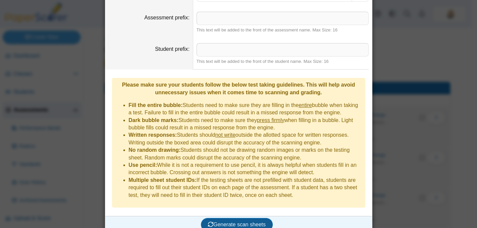
click at [217, 222] on span "Generate scan sheets" at bounding box center [237, 225] width 58 height 6
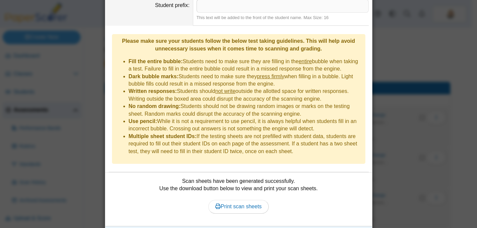
scroll to position [517, 0]
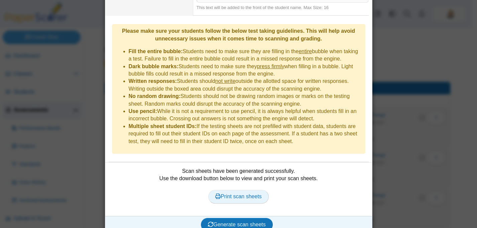
click at [239, 194] on span "Print scan sheets" at bounding box center [238, 197] width 46 height 6
